Goal: Information Seeking & Learning: Learn about a topic

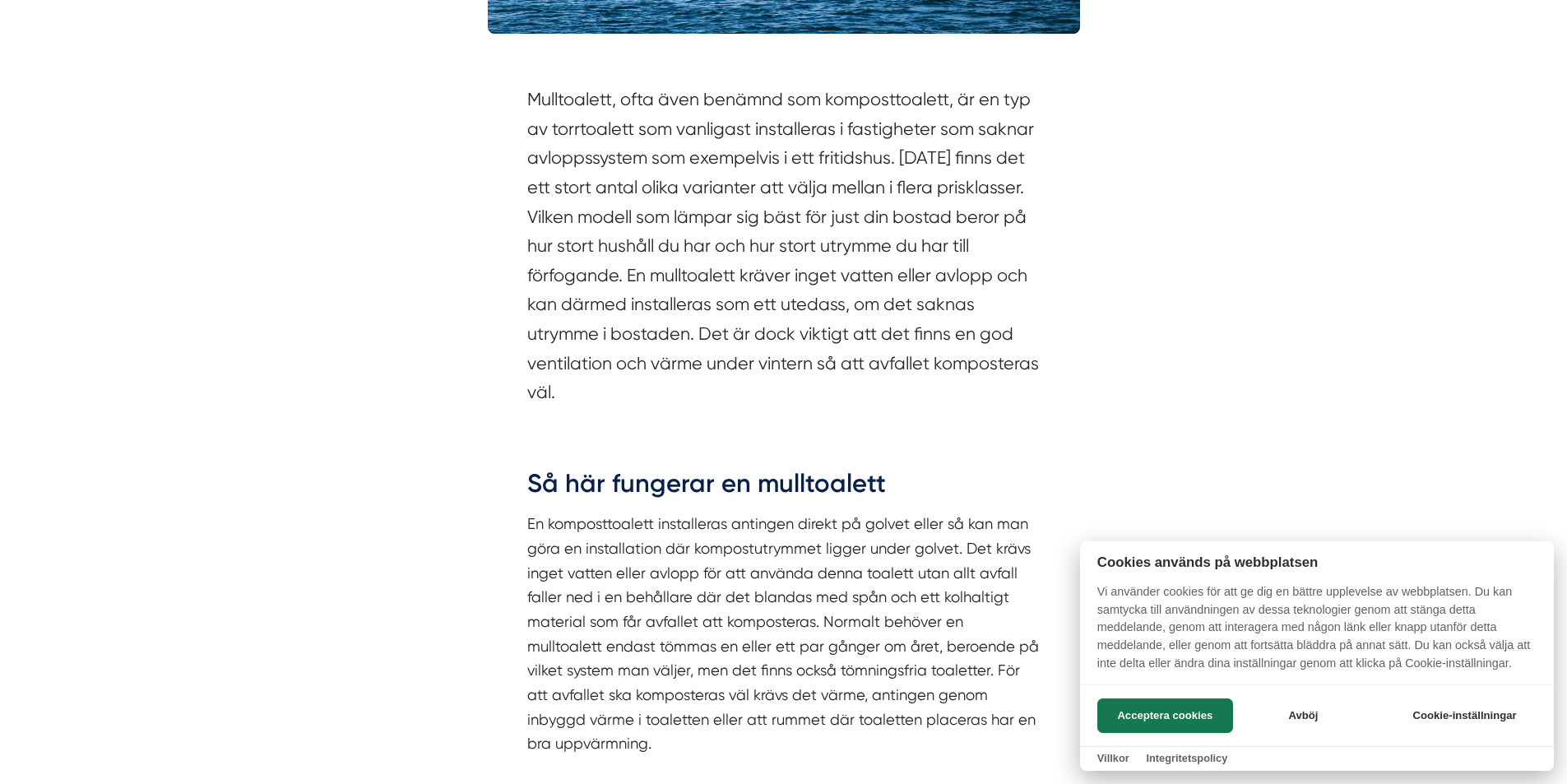
scroll to position [905, 0]
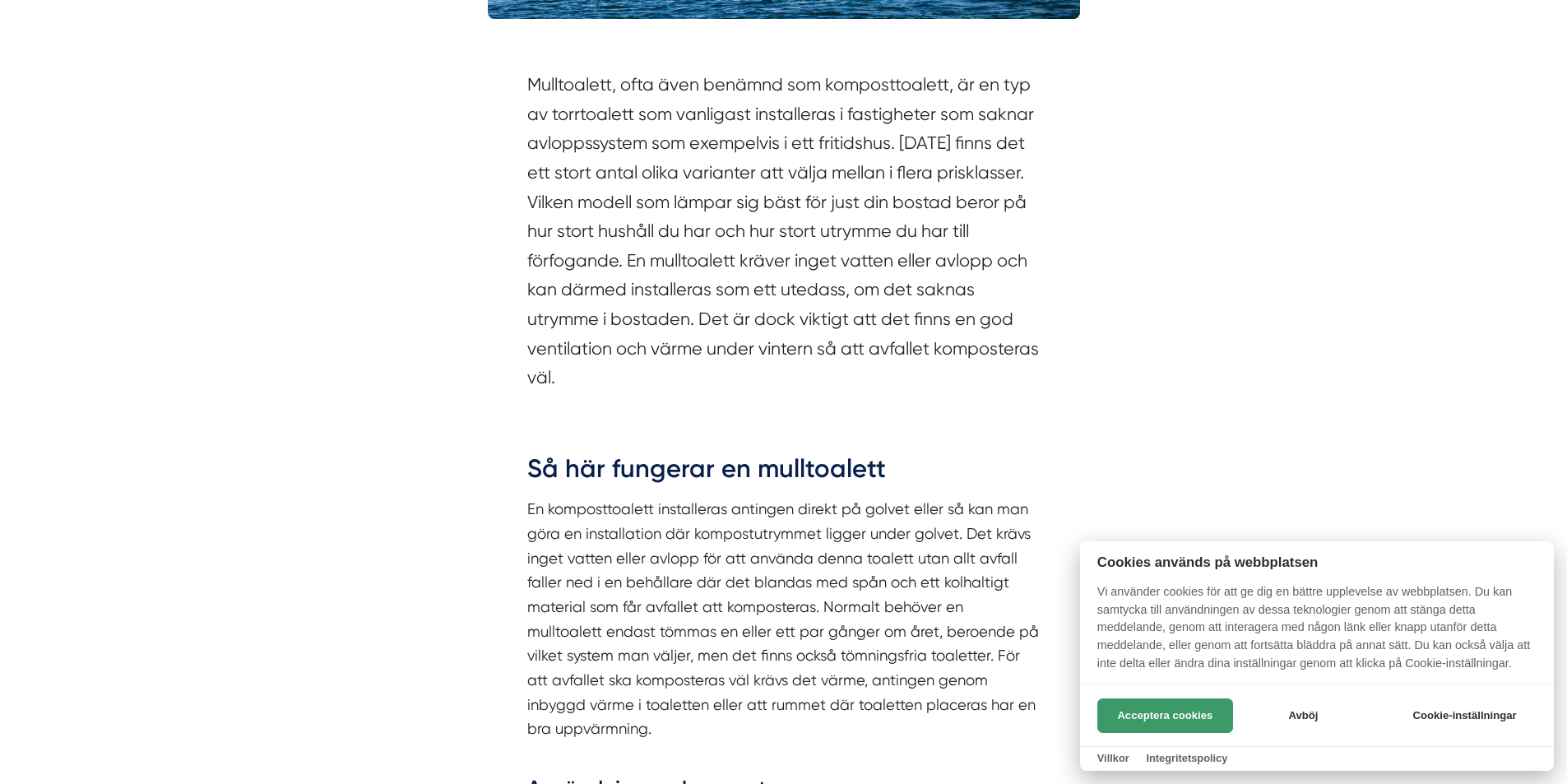
drag, startPoint x: 1180, startPoint y: 713, endPoint x: 1170, endPoint y: 711, distance: 10.2
click at [1179, 713] on button "Acceptera cookies" at bounding box center [1165, 715] width 136 height 35
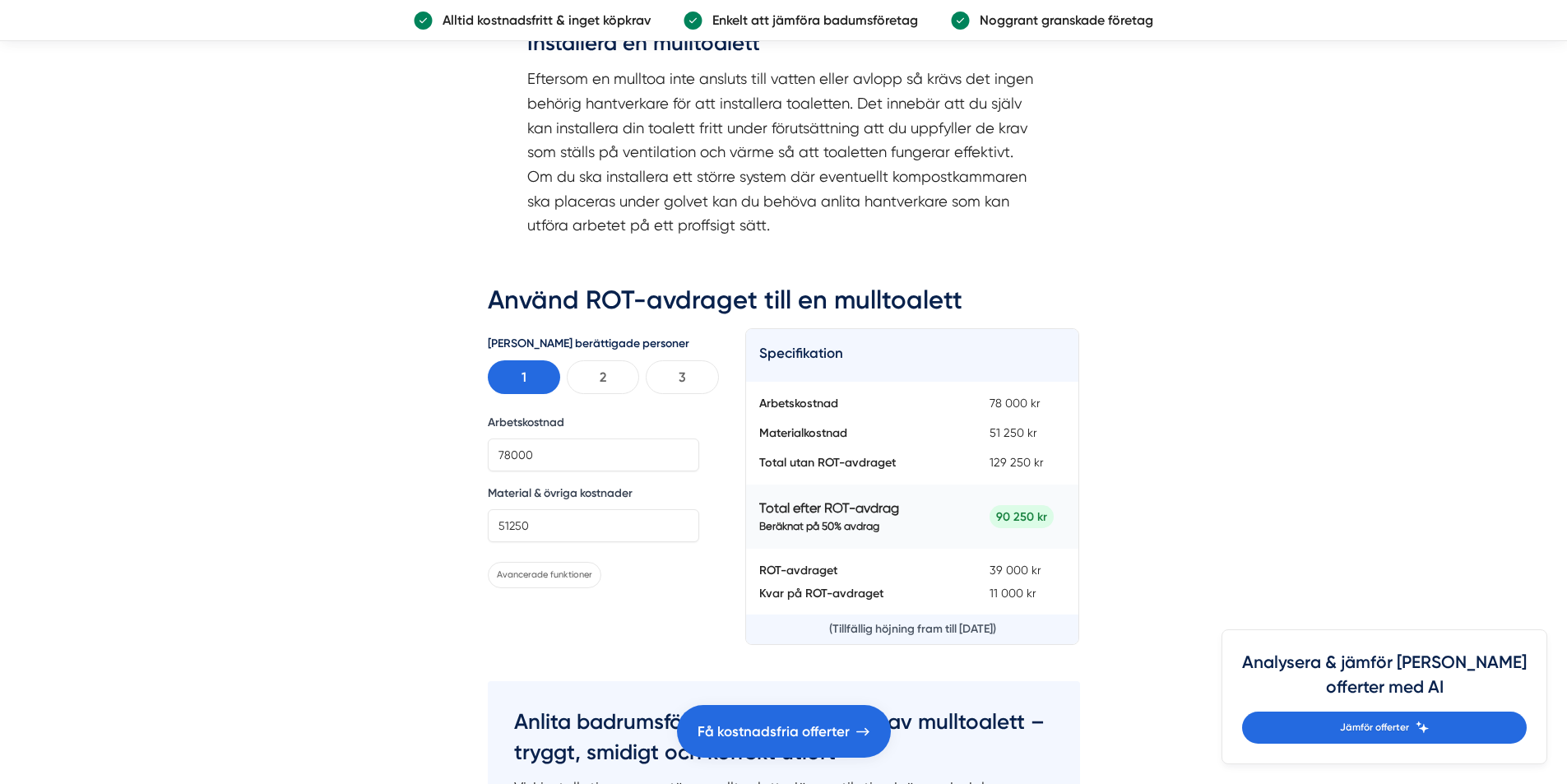
scroll to position [1891, 0]
click at [685, 378] on button "3" at bounding box center [682, 376] width 72 height 34
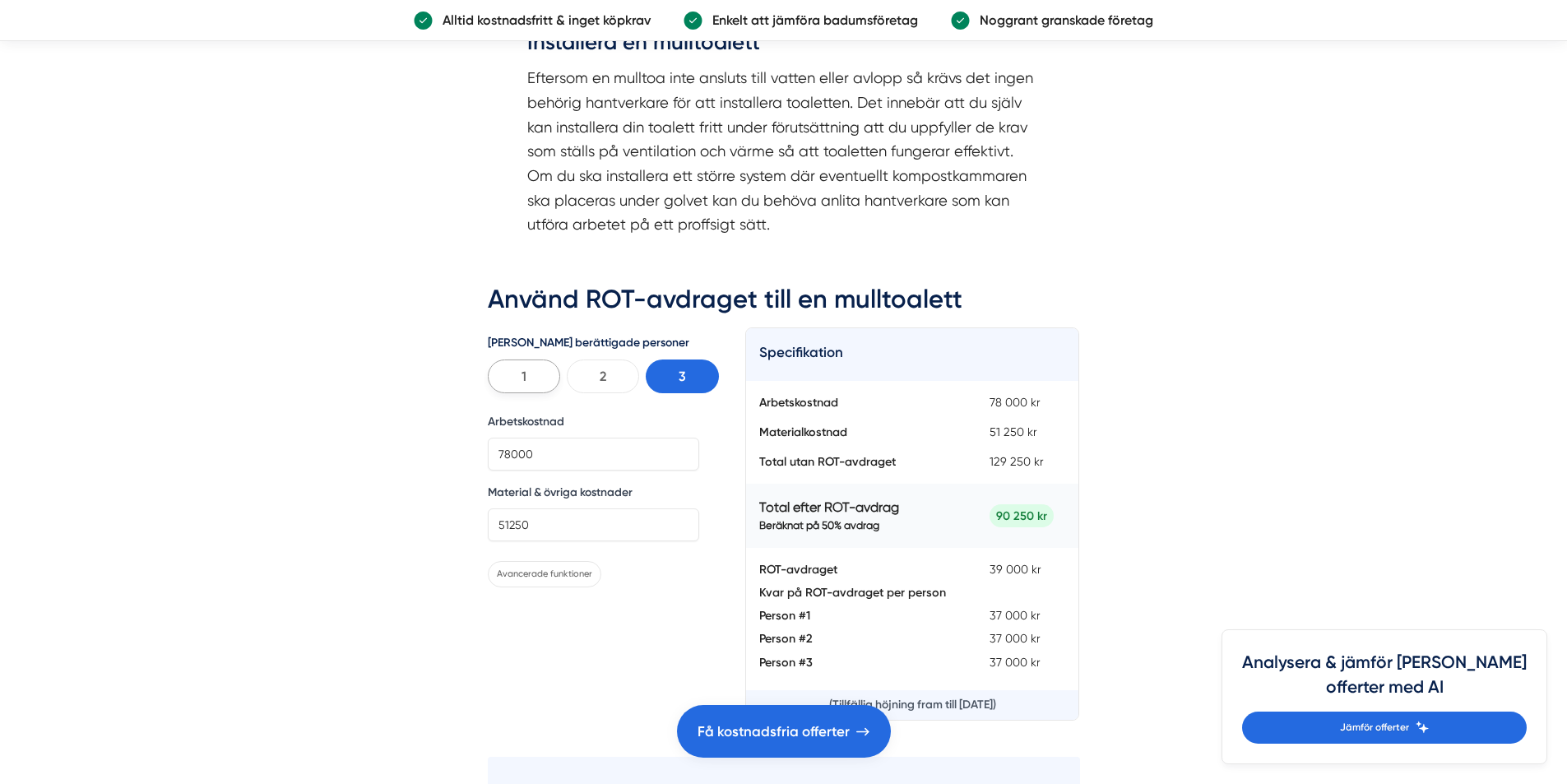
click at [525, 368] on button "1" at bounding box center [524, 376] width 72 height 34
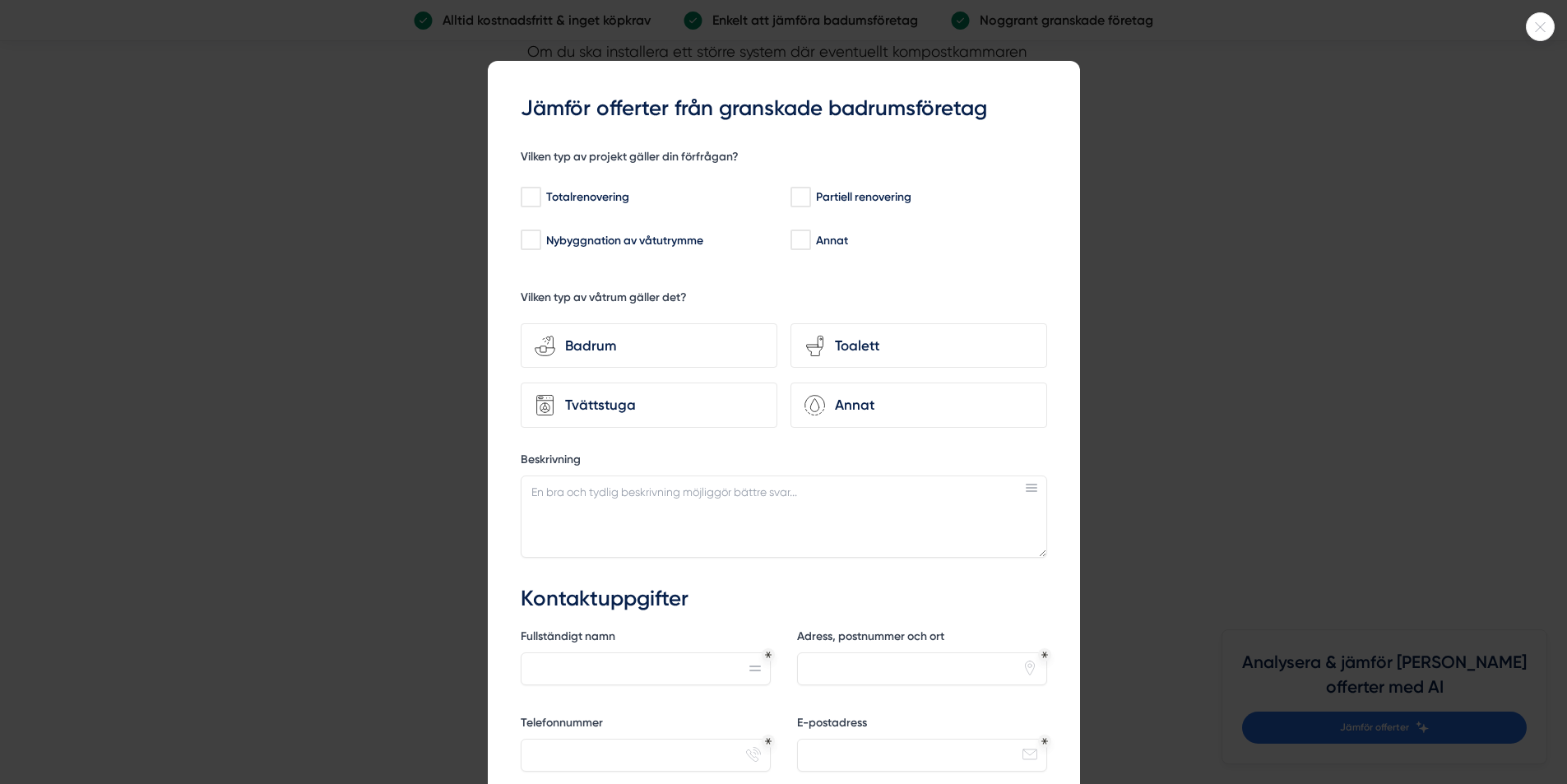
scroll to position [2220, 0]
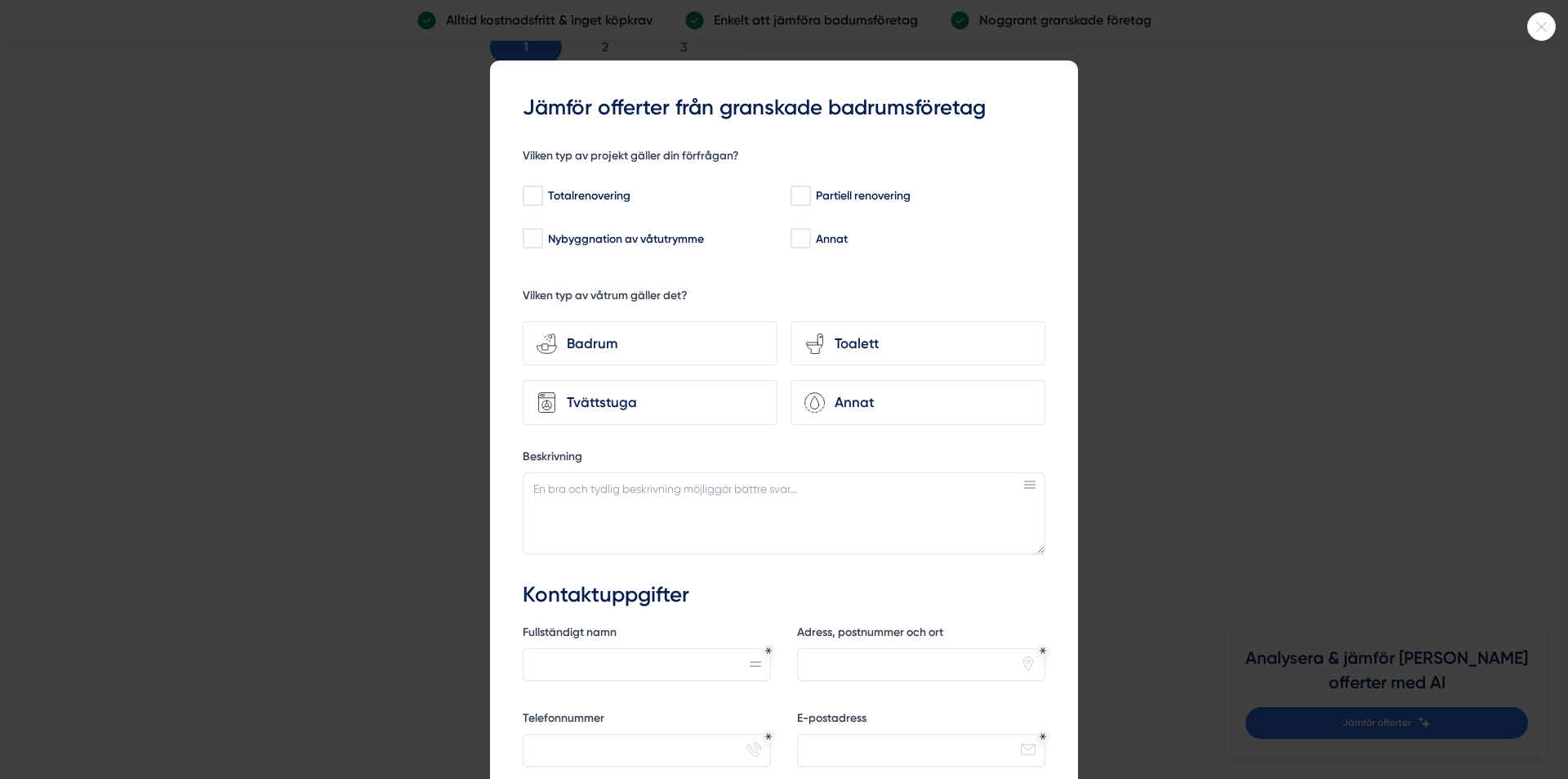
click at [1099, 361] on div at bounding box center [784, 390] width 1568 height 779
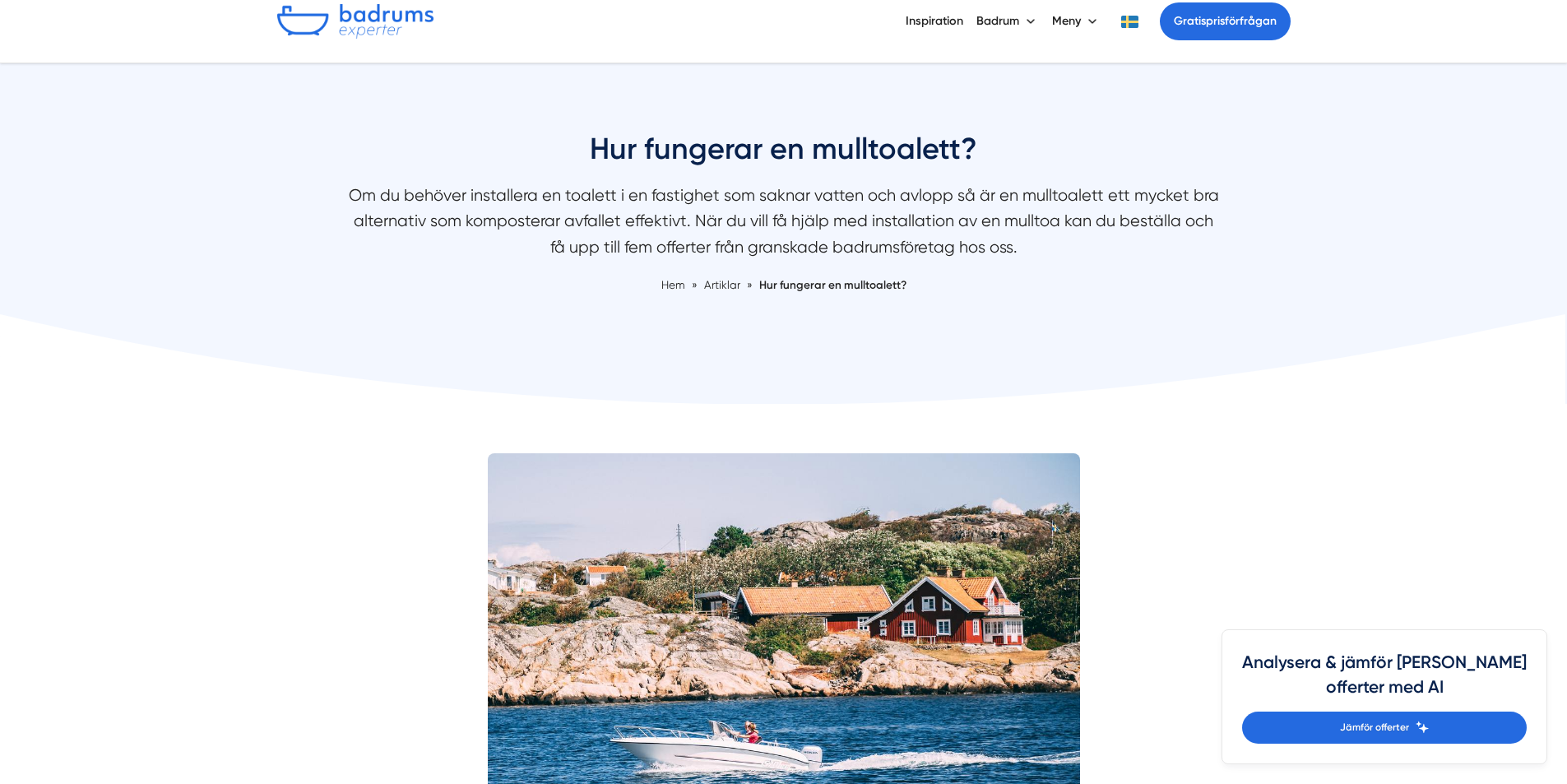
scroll to position [0, 0]
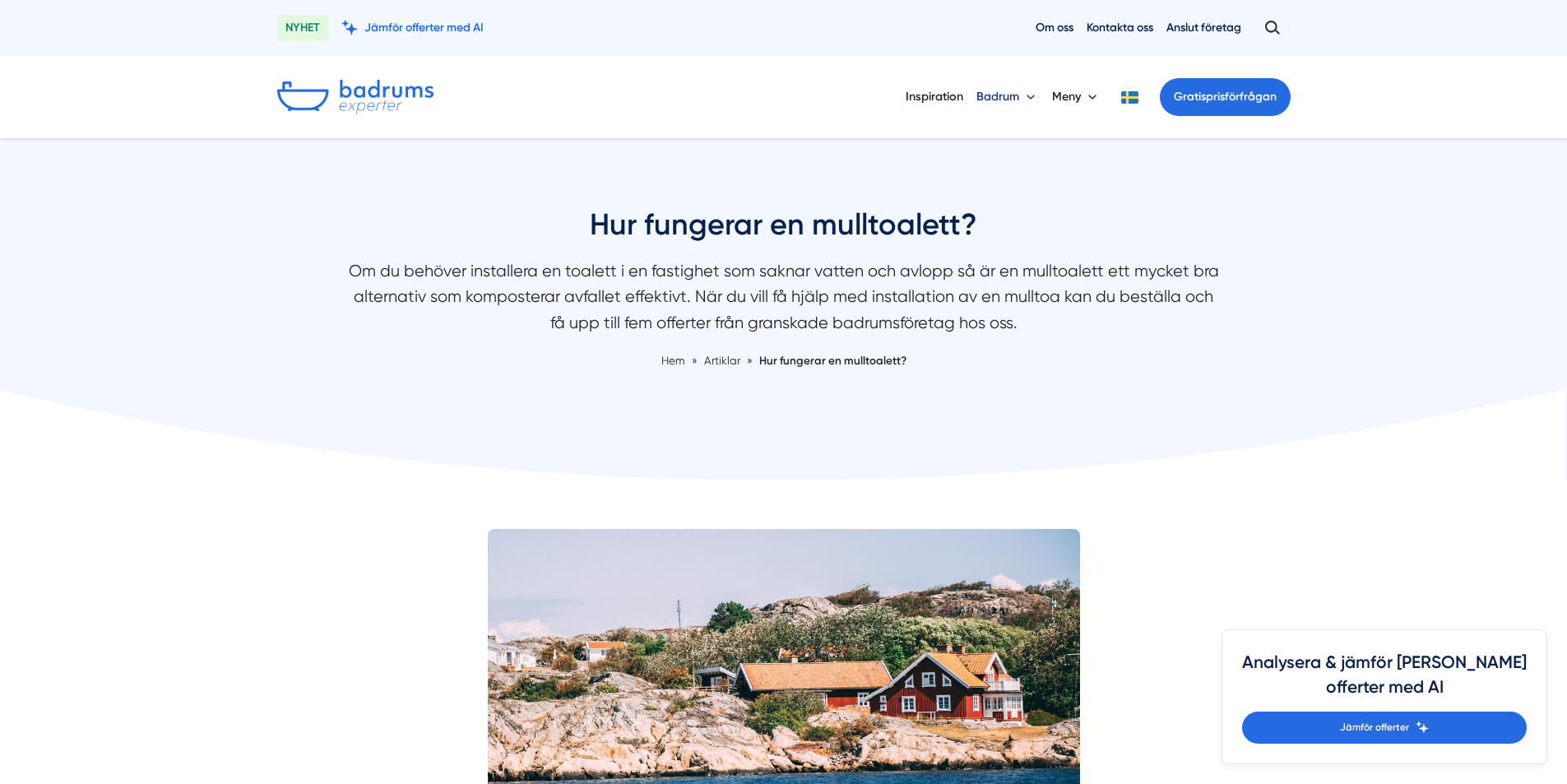
click at [1013, 96] on button "Badrum" at bounding box center [1008, 97] width 63 height 43
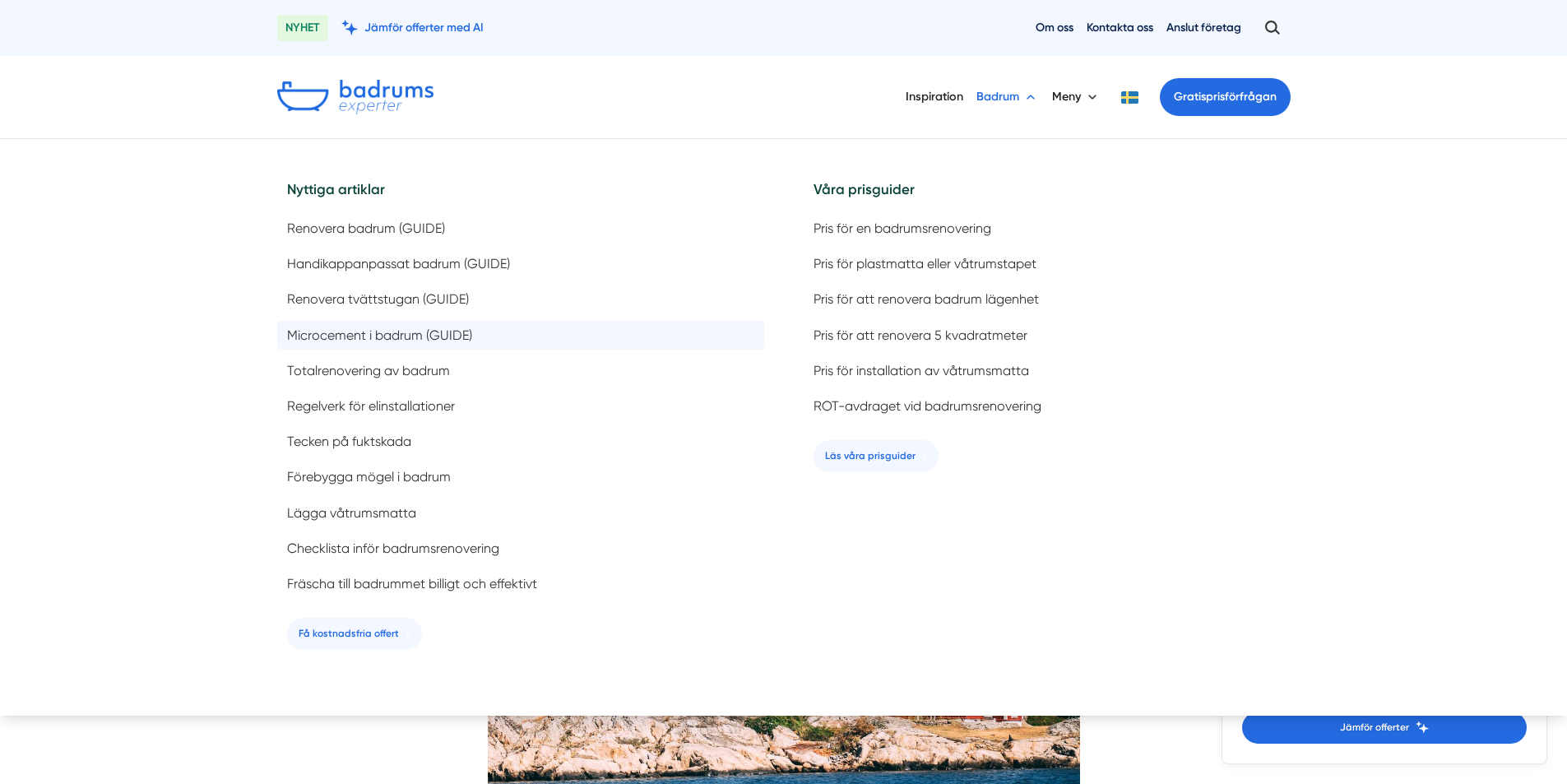
click at [384, 333] on span "Microcement i badrum (GUIDE)" at bounding box center [379, 335] width 185 height 15
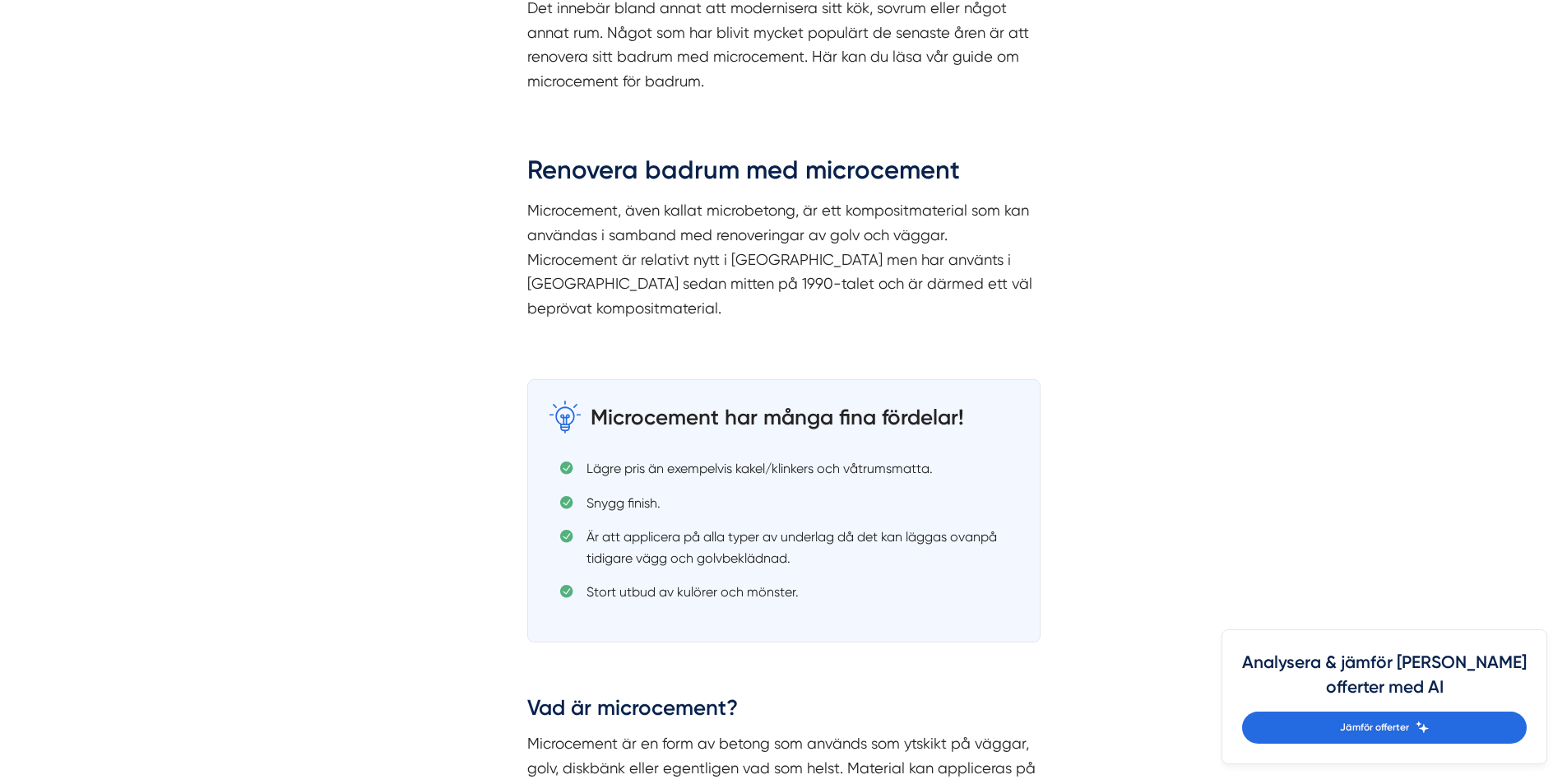
scroll to position [1069, 0]
